Goal: Transaction & Acquisition: Book appointment/travel/reservation

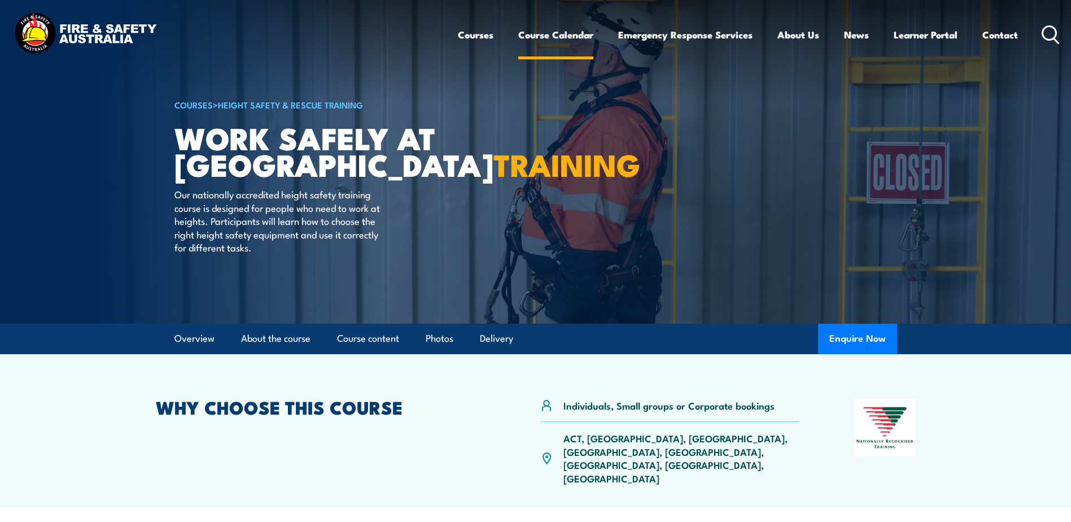
click at [556, 36] on link "Course Calendar" at bounding box center [555, 35] width 75 height 30
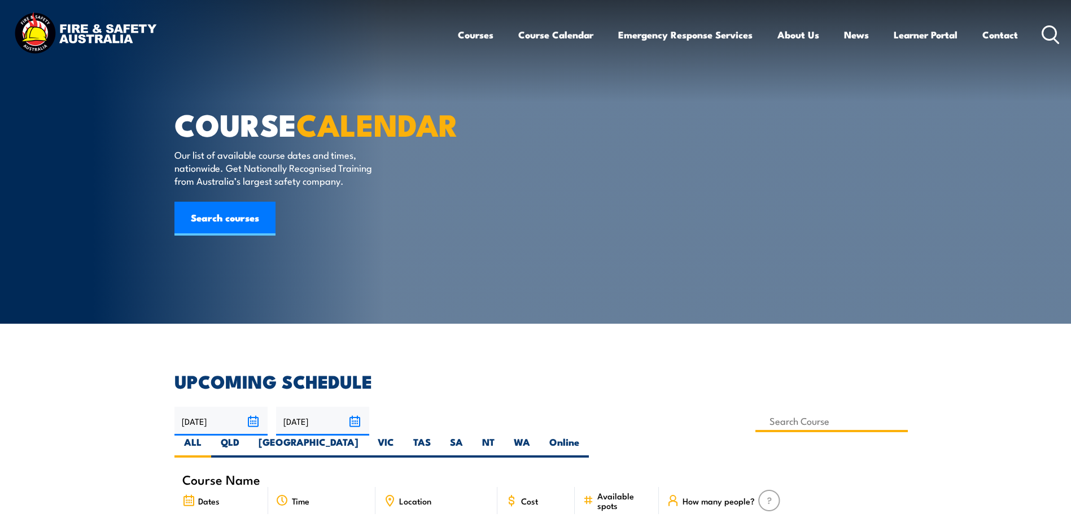
click at [756, 421] on input at bounding box center [832, 421] width 153 height 22
type input "Work Safely at Heights Training"
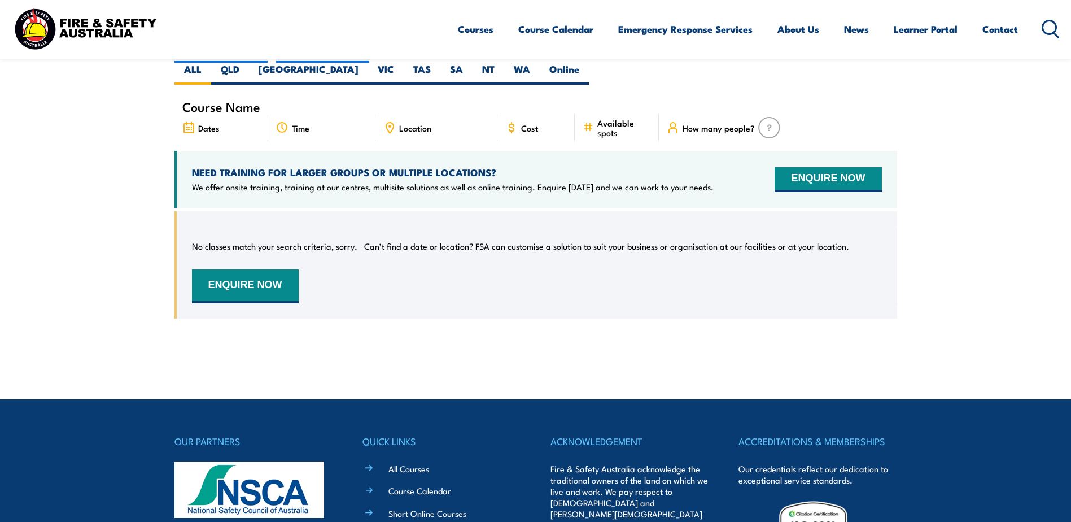
scroll to position [260, 0]
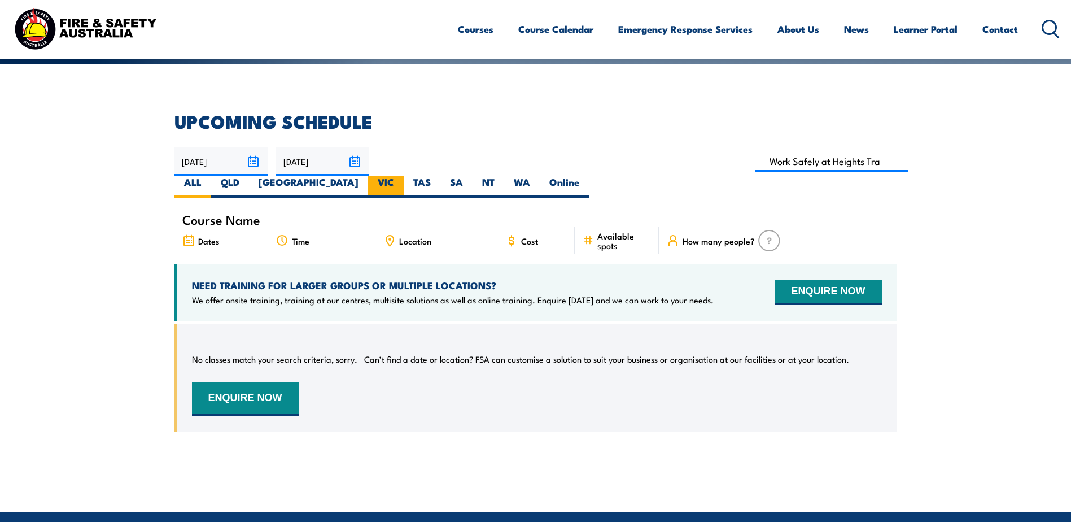
click at [404, 176] on label "VIC" at bounding box center [386, 187] width 36 height 22
click at [401, 176] on input "VIC" at bounding box center [397, 179] width 7 height 7
radio input "true"
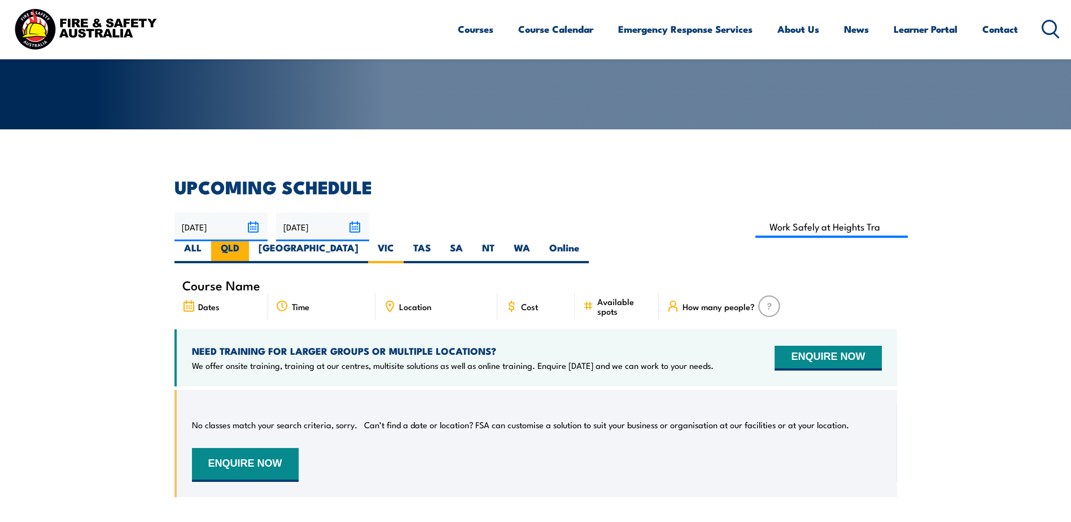
scroll to position [260, 0]
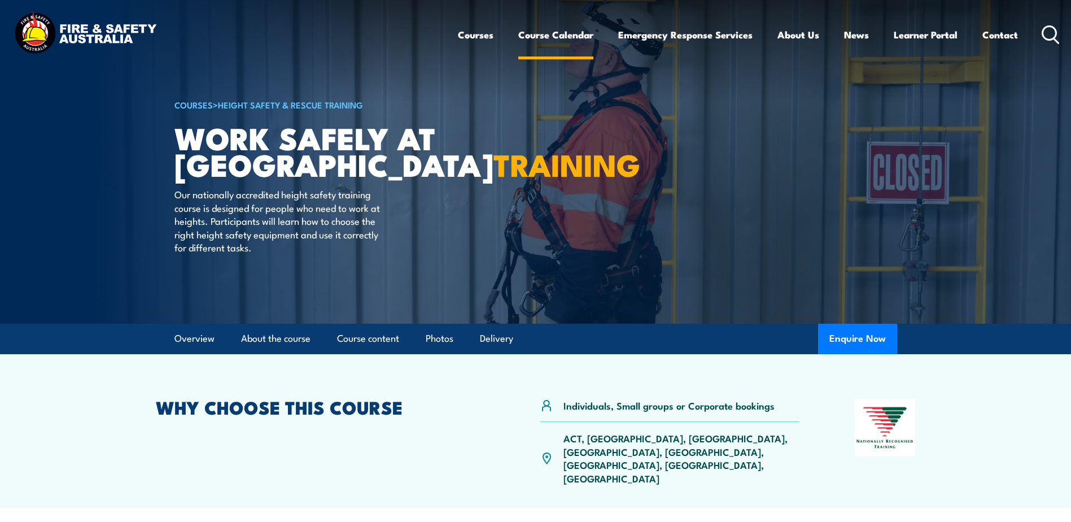
click at [552, 37] on link "Course Calendar" at bounding box center [555, 35] width 75 height 30
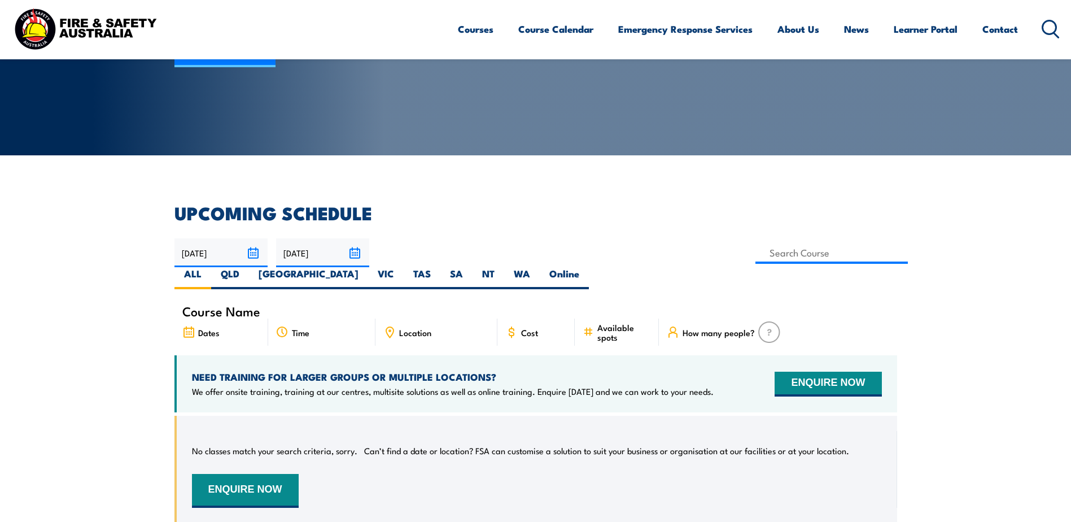
scroll to position [169, 0]
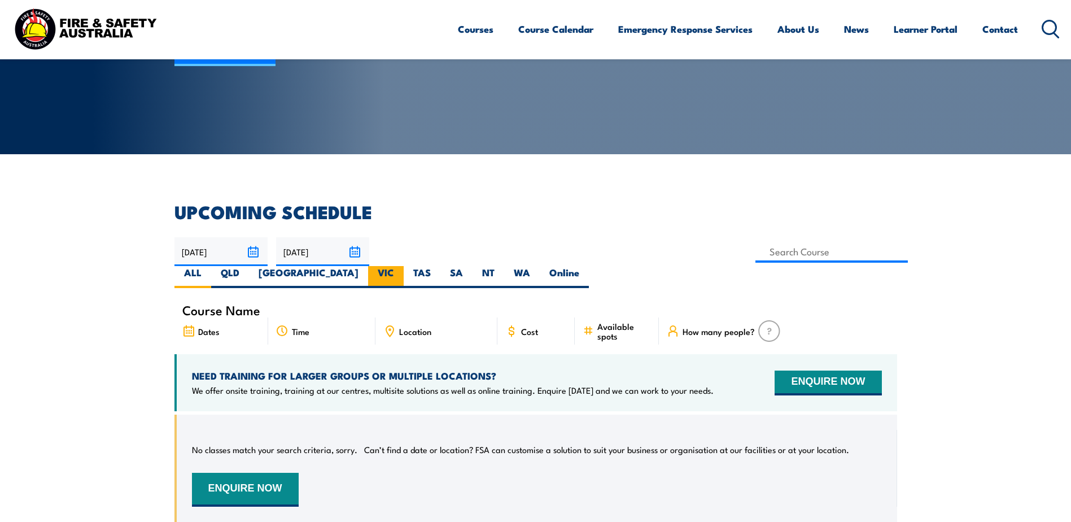
click at [404, 266] on label "VIC" at bounding box center [386, 277] width 36 height 22
click at [401, 266] on input "VIC" at bounding box center [397, 269] width 7 height 7
radio input "true"
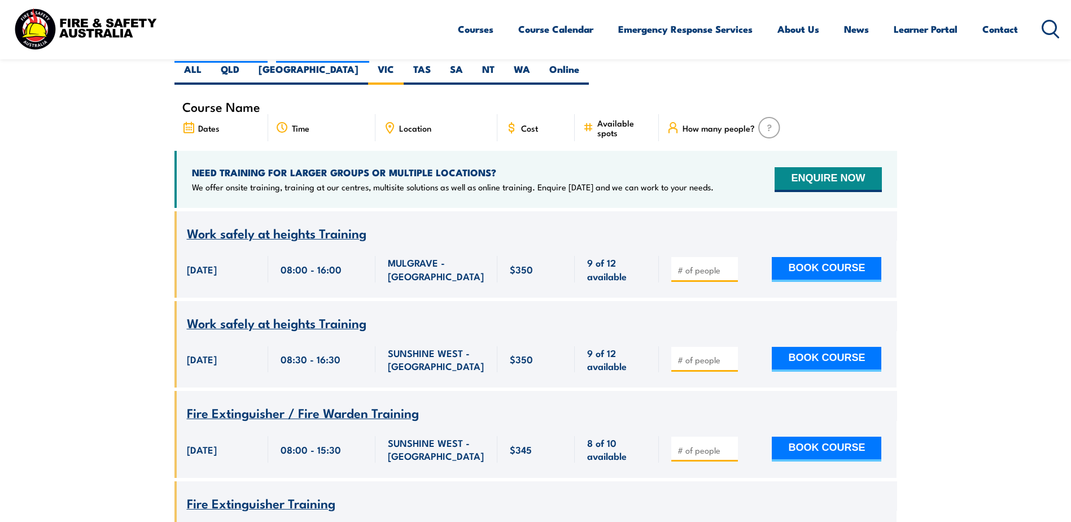
click at [714, 264] on input "number" at bounding box center [706, 269] width 56 height 11
type input "1"
click at [831, 257] on button "BOOK COURSE" at bounding box center [827, 269] width 110 height 25
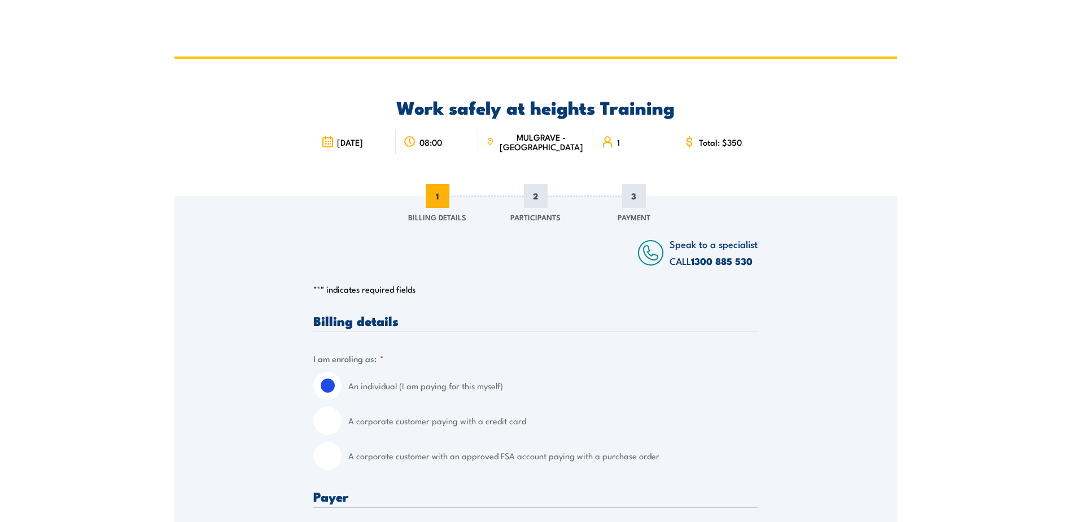
click at [338, 457] on input "A corporate customer with an approved FSA account paying with a purchase order" at bounding box center [327, 456] width 28 height 28
radio input "true"
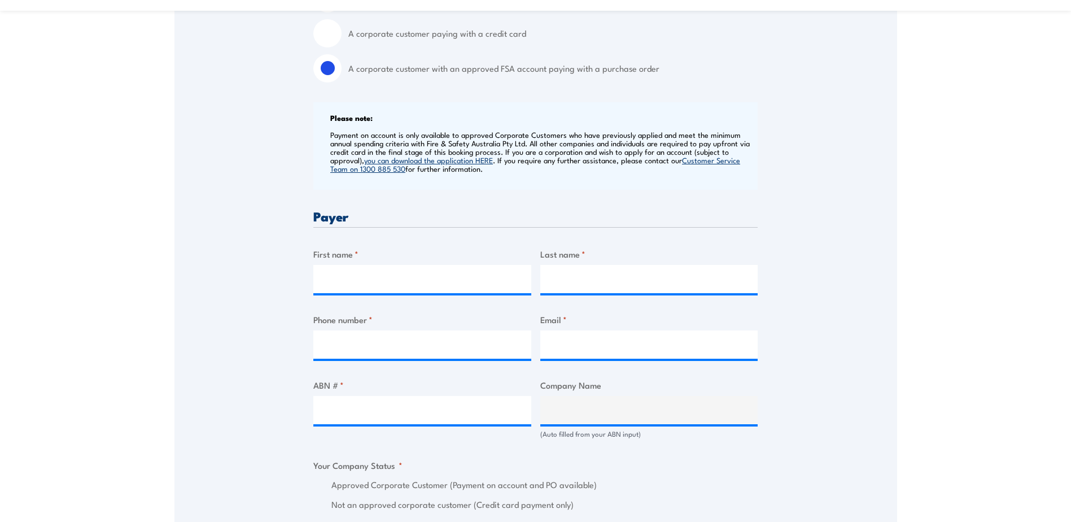
scroll to position [395, 0]
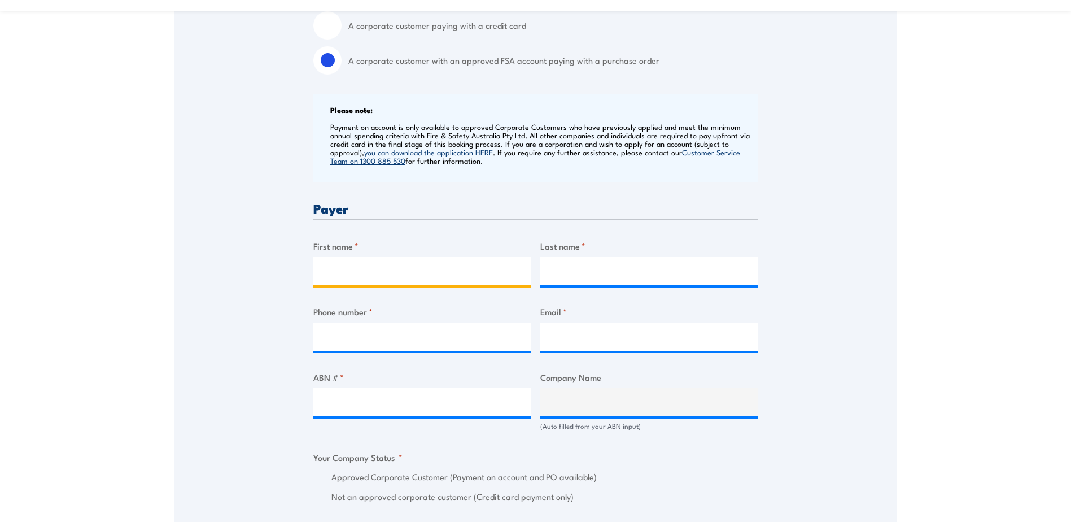
click at [391, 261] on input "First name *" at bounding box center [422, 271] width 218 height 28
type input "Davina"
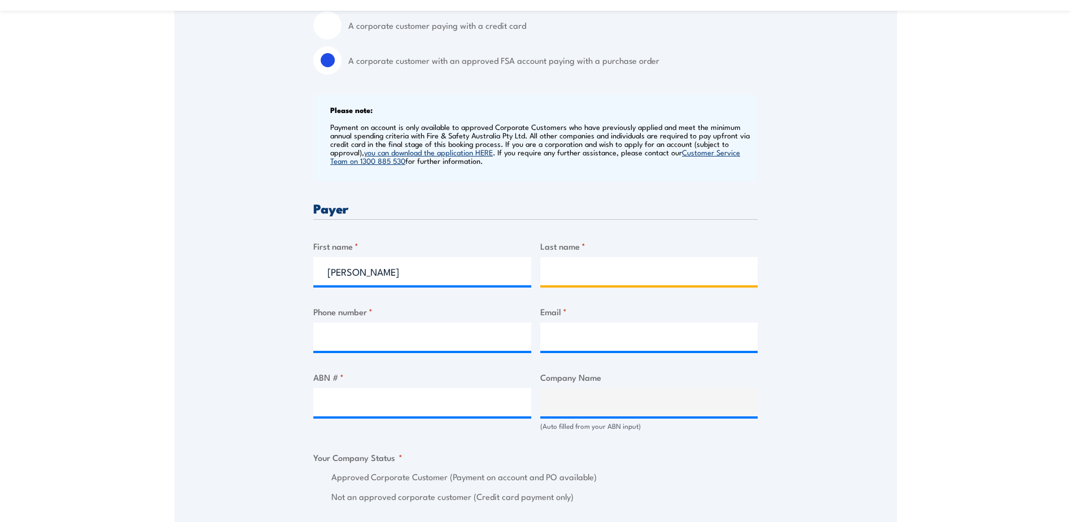
type input "Knight"
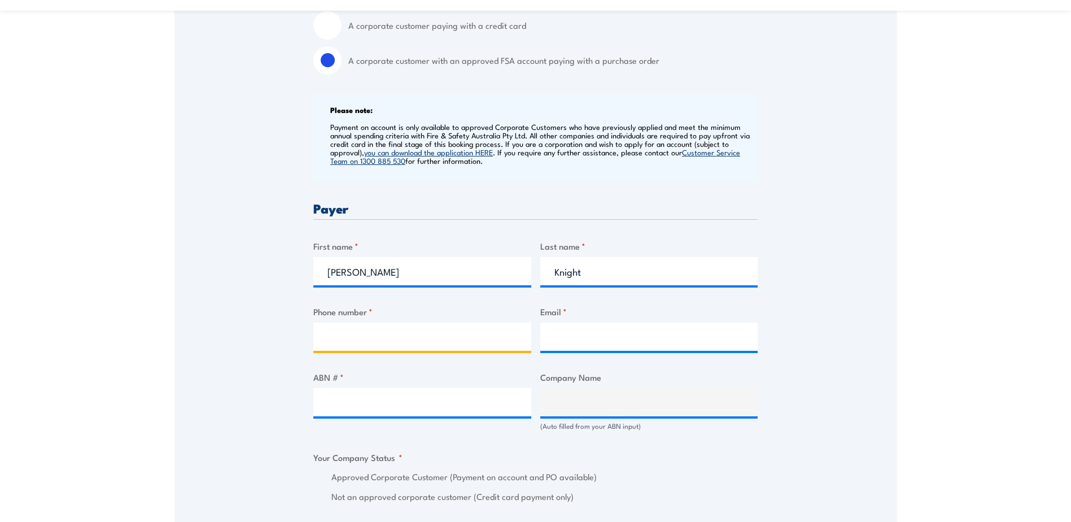
type input "0385442356"
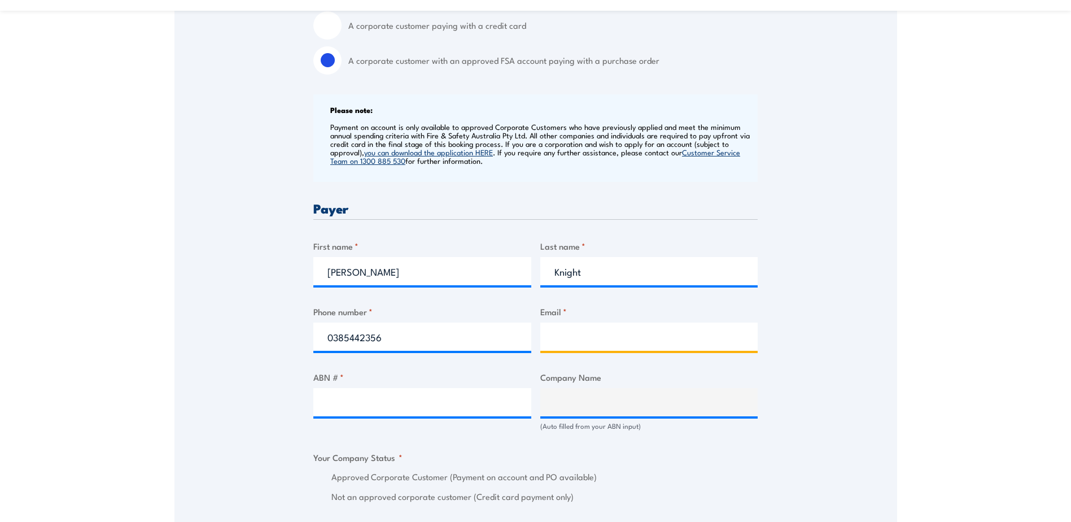
type input "davina.knight@wtc.com.au"
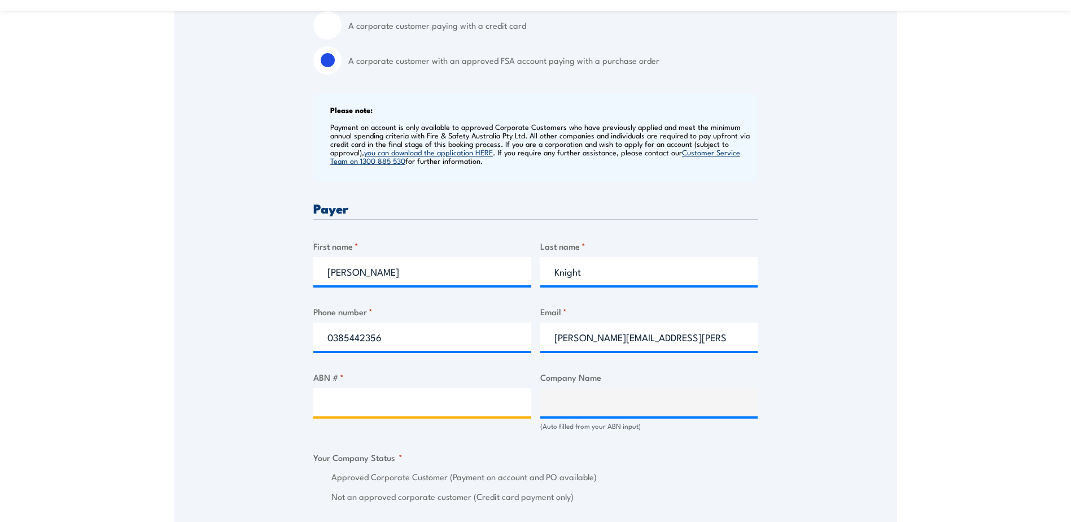
click at [426, 405] on input "ABN # *" at bounding box center [422, 402] width 218 height 28
type input "73004216979"
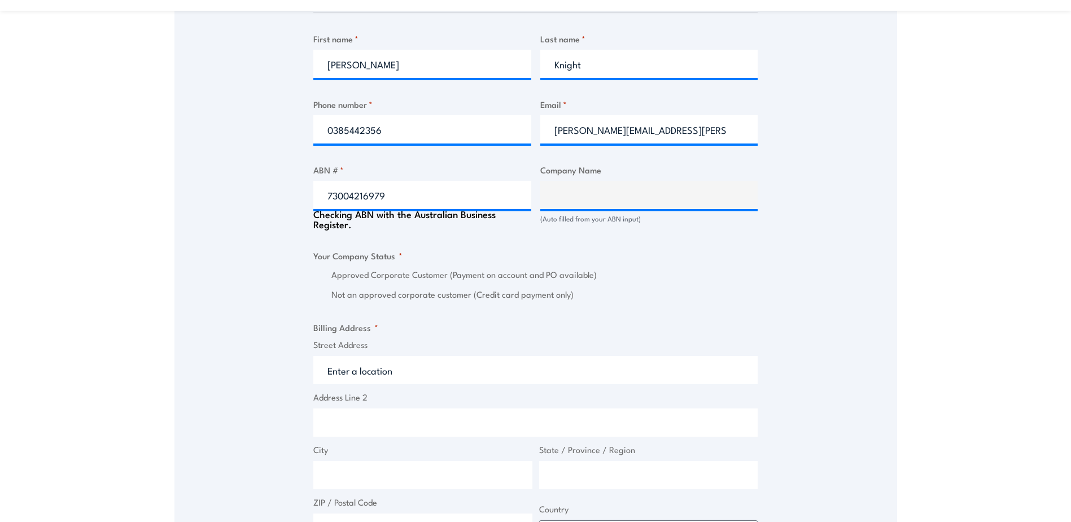
scroll to position [711, 0]
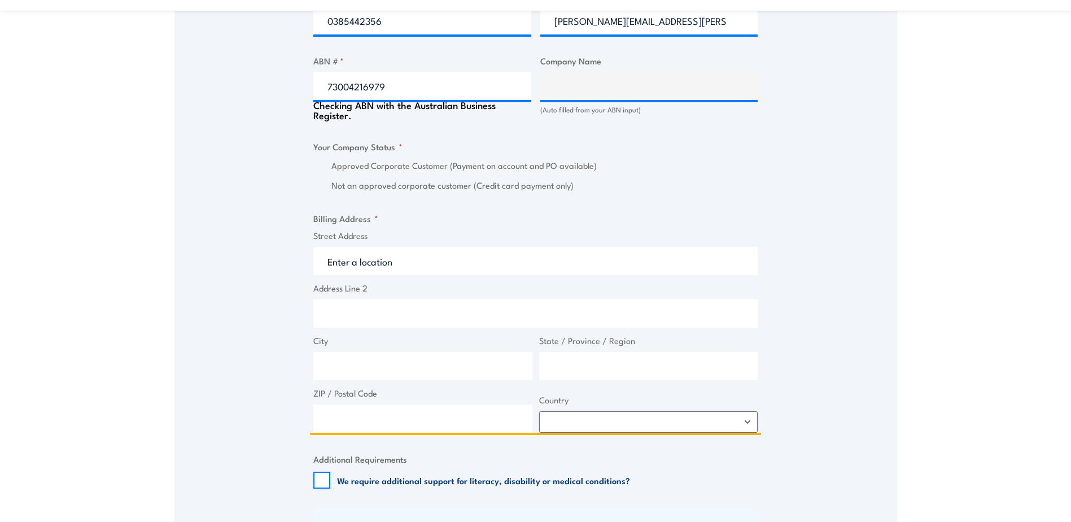
type input "3"
type input "WILSON TRANSFORMER COMPANY PROPRIETARY LIMITED"
radio input "true"
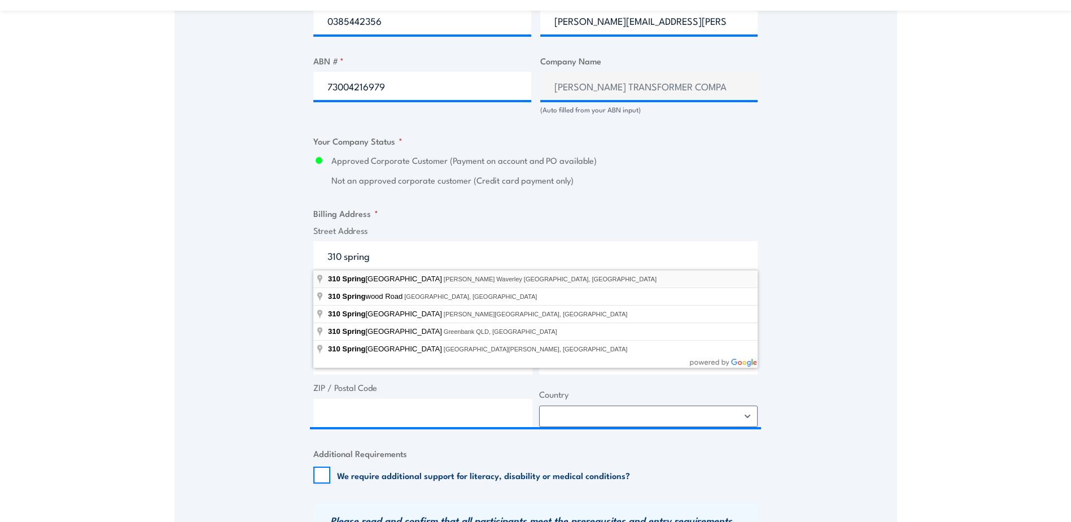
type input "310 Springvale Road, Glen Waverley VIC, Australia"
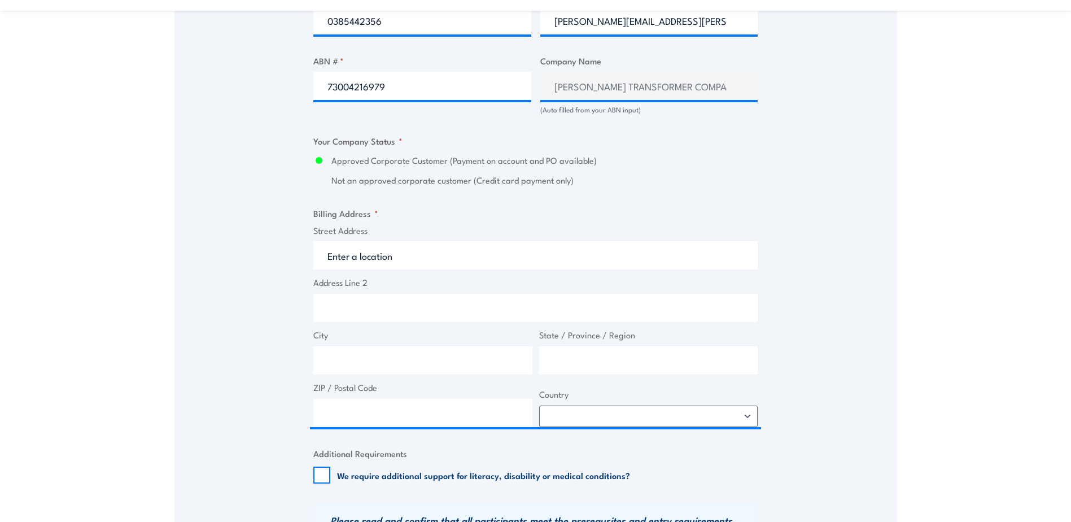
type input "310 Springvale Rd"
type input "Glen Waverley"
type input "Victoria"
type input "3150"
select select "Australia"
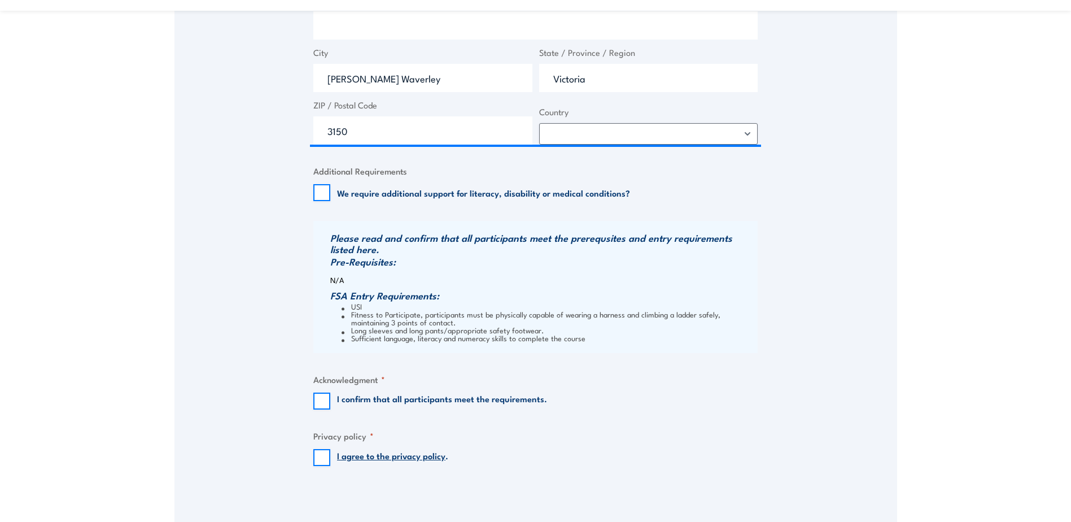
scroll to position [1107, 0]
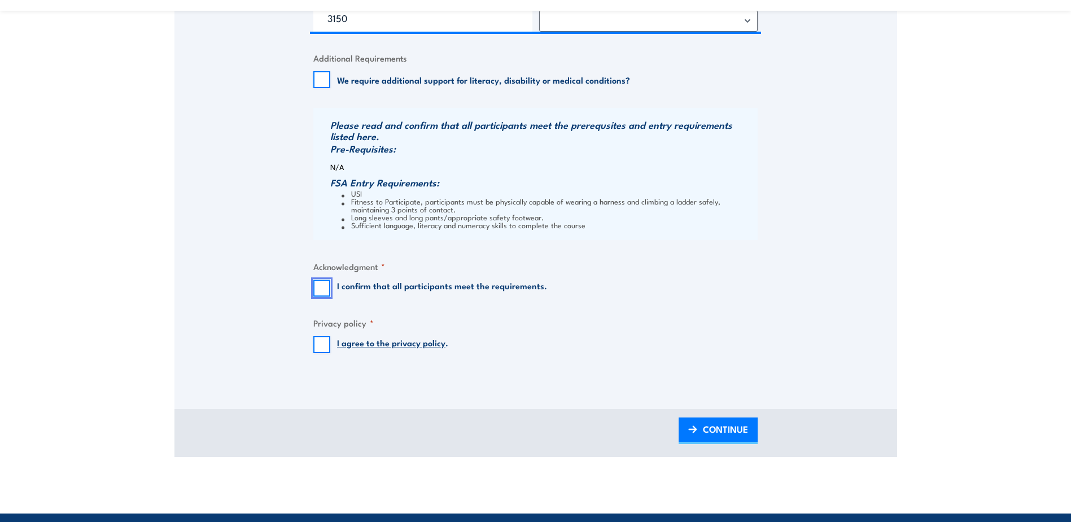
drag, startPoint x: 318, startPoint y: 286, endPoint x: 314, endPoint y: 302, distance: 15.9
click at [320, 286] on input "I confirm that all participants meet the requirements." at bounding box center [321, 288] width 17 height 17
checkbox input "true"
click at [322, 343] on input "I agree to the privacy policy ." at bounding box center [321, 344] width 17 height 17
checkbox input "true"
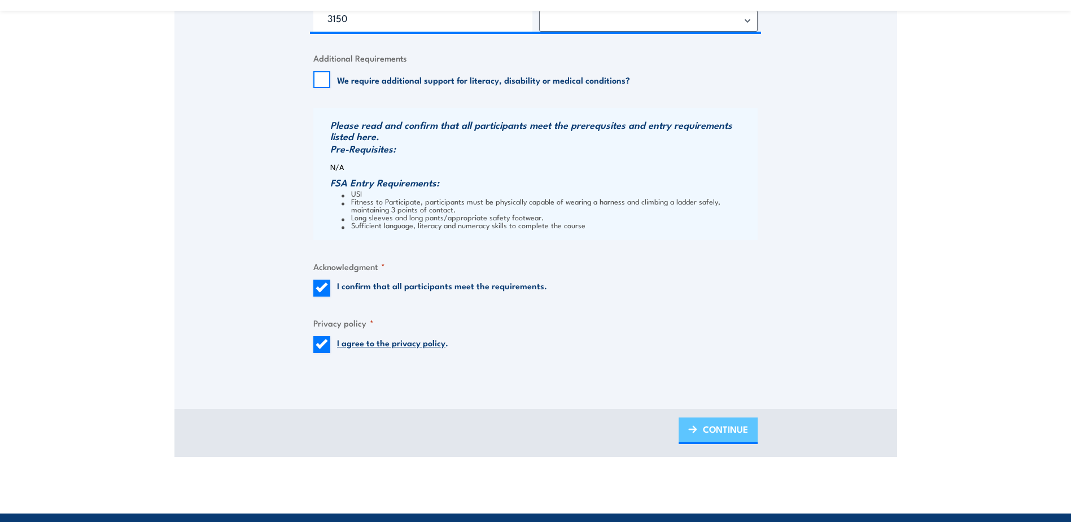
click at [706, 429] on span "CONTINUE" at bounding box center [725, 429] width 45 height 30
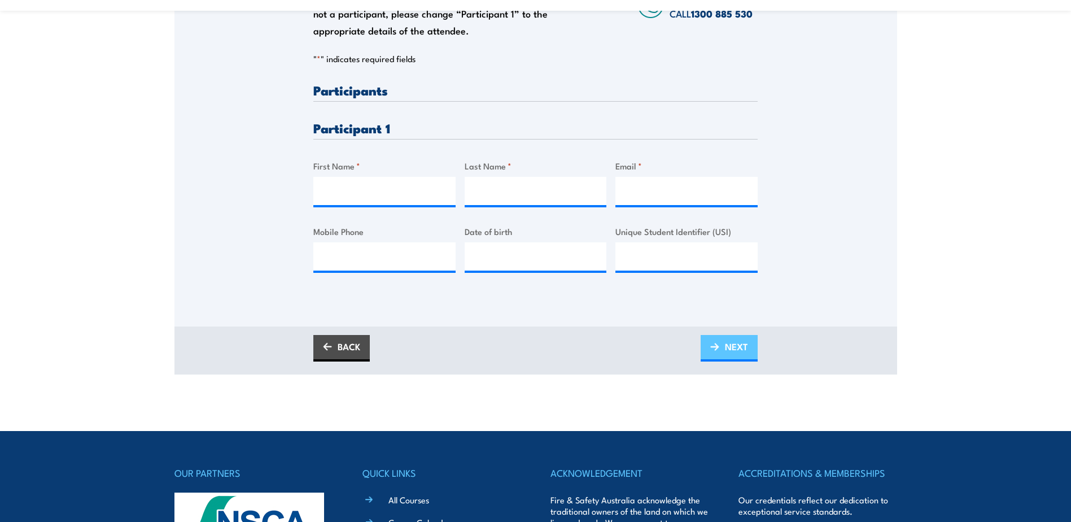
scroll to position [0, 0]
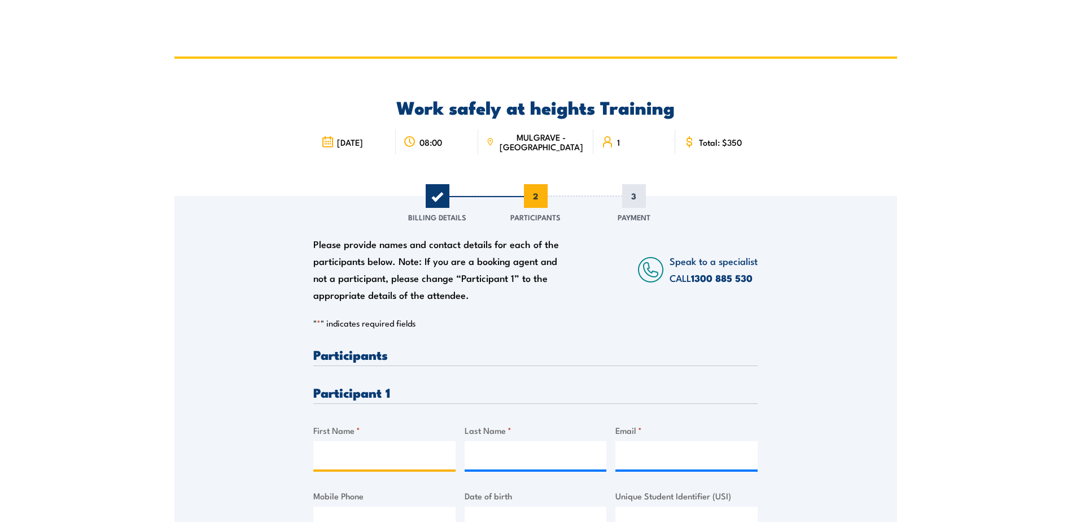
click at [400, 453] on input "First Name *" at bounding box center [384, 455] width 142 height 28
type input "Saeed"
type input "Heidarpour"
click at [649, 452] on input "Email *" at bounding box center [686, 455] width 142 height 28
paste input "saeed.heydarpour@yahoo.com"
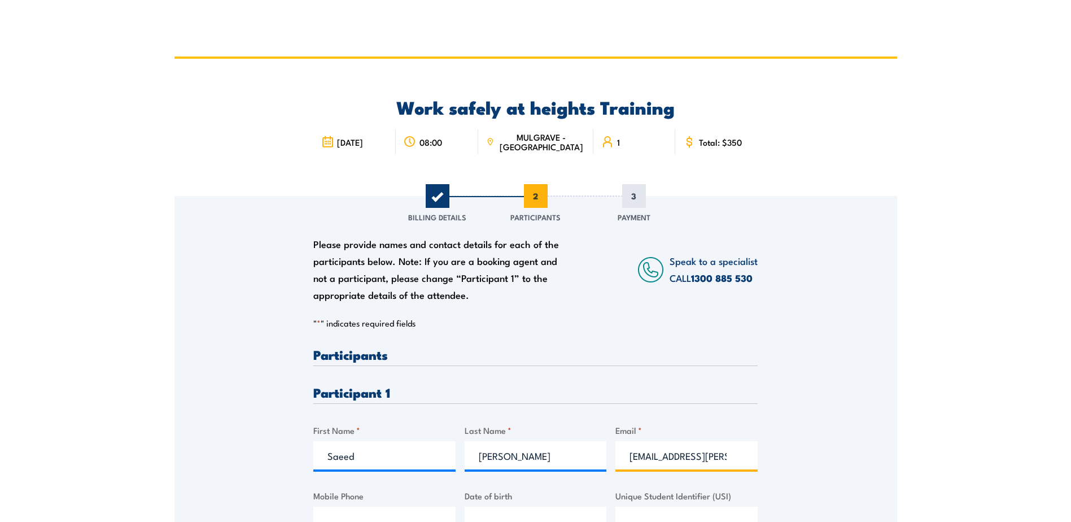
scroll to position [0, 32]
type input "saeed.heydarpour@yahoo.com"
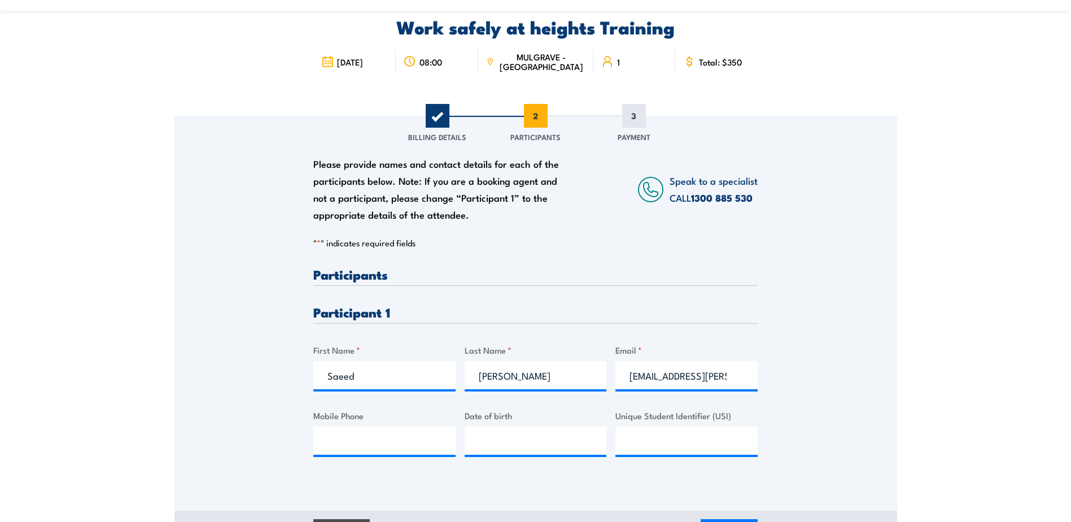
scroll to position [169, 0]
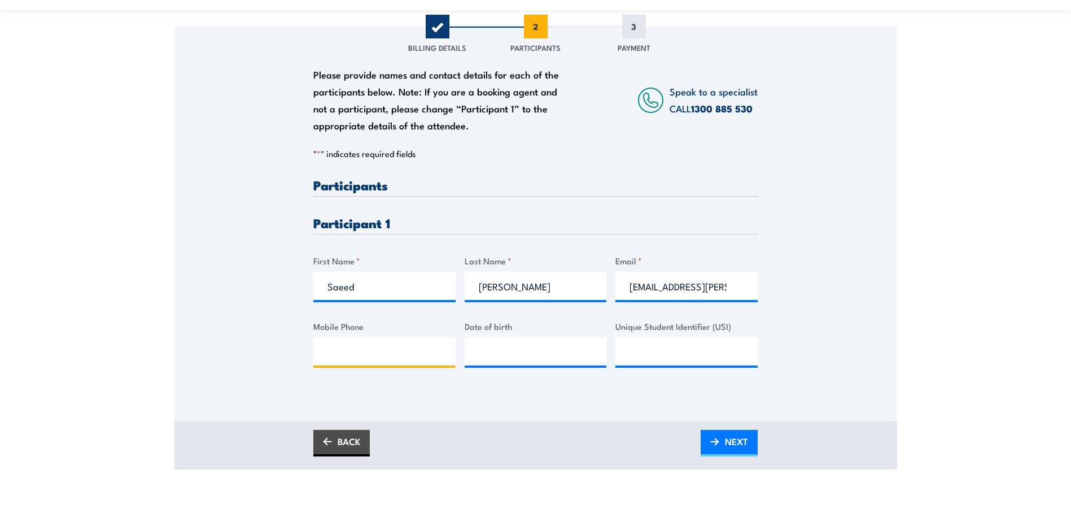
click at [398, 347] on input "Mobile Phone" at bounding box center [384, 351] width 142 height 28
paste input "0447222794"
type input "0447222794"
click at [522, 339] on input "__/__/____" at bounding box center [536, 351] width 142 height 28
type input "06/04/1986"
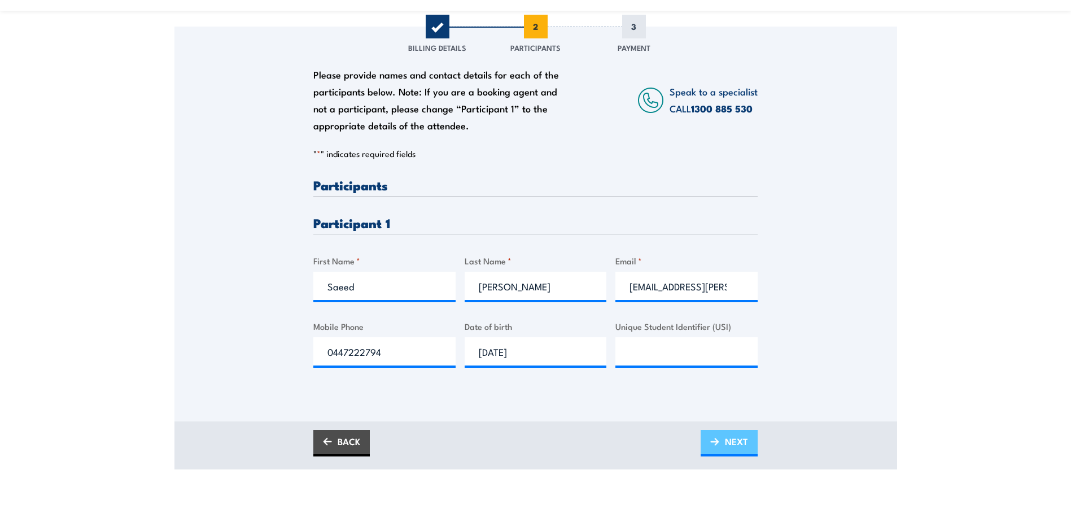
click at [750, 431] on link "NEXT" at bounding box center [729, 443] width 57 height 27
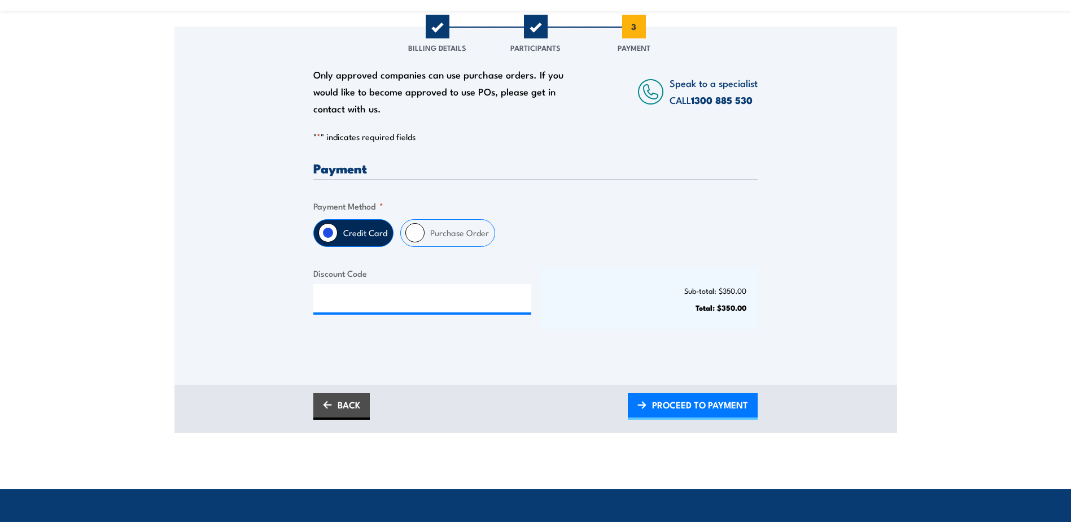
drag, startPoint x: 465, startPoint y: 233, endPoint x: 422, endPoint y: 278, distance: 61.9
click at [465, 233] on label "Purchase Order" at bounding box center [460, 233] width 70 height 27
click at [425, 233] on input "Purchase Order" at bounding box center [414, 232] width 19 height 19
radio input "true"
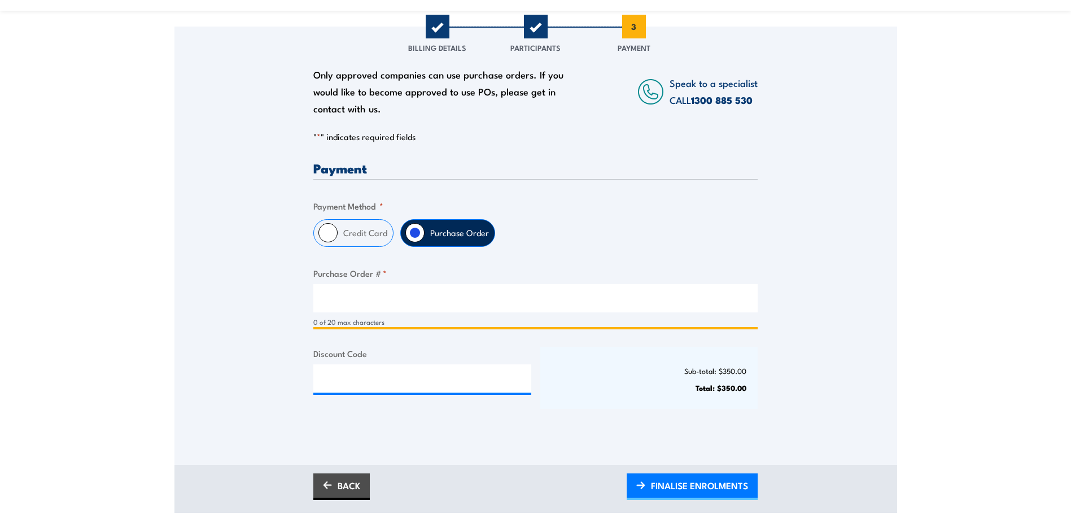
click at [400, 305] on input "Purchase Order # *" at bounding box center [535, 298] width 444 height 28
type input "tbc"
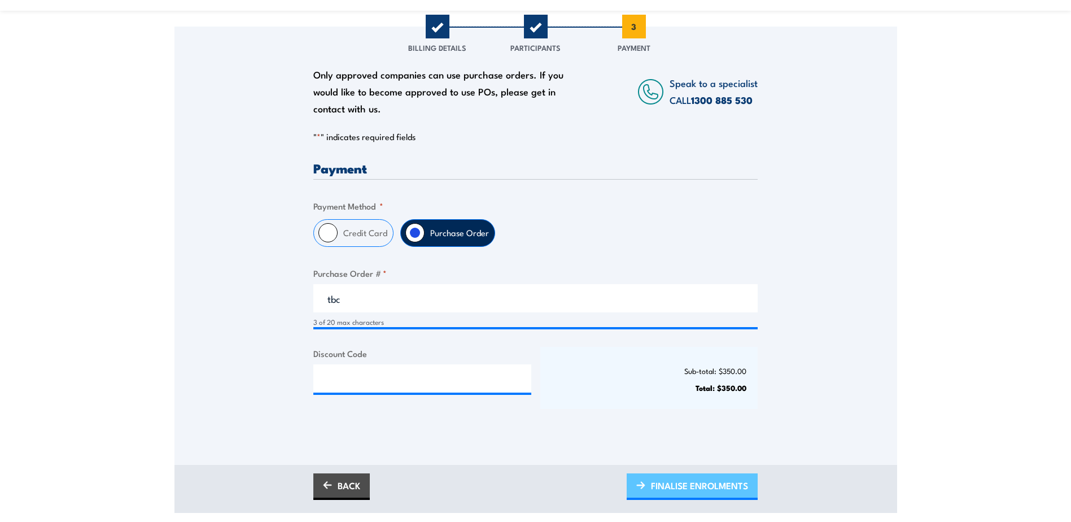
click at [657, 475] on span "FINALISE ENROLMENTS" at bounding box center [699, 485] width 97 height 30
click at [718, 485] on span "PLEASE WAIT..." at bounding box center [716, 485] width 63 height 30
